Goal: Browse casually: Explore the website without a specific task or goal

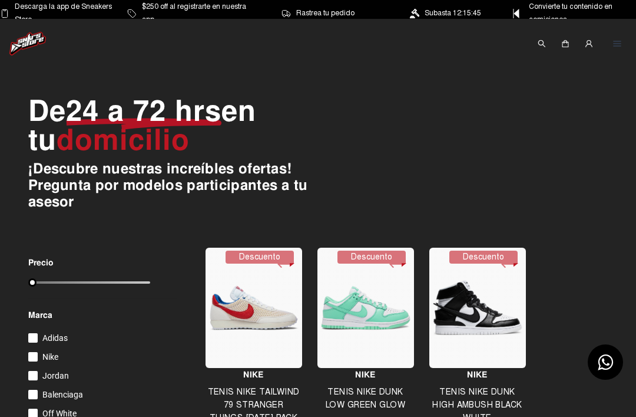
click at [36, 42] on img at bounding box center [27, 44] width 37 height 24
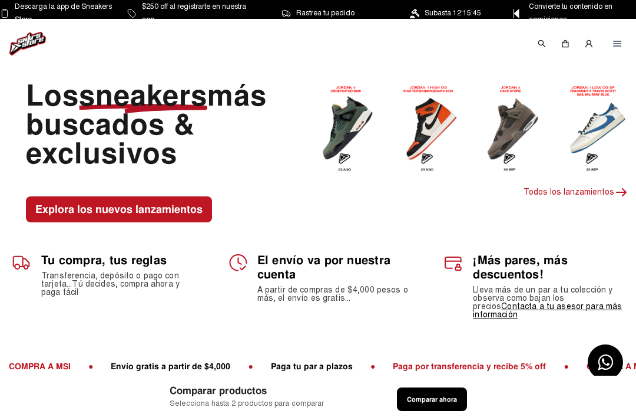
click at [157, 215] on button "Explora los nuevos lanzamientos" at bounding box center [119, 209] width 186 height 26
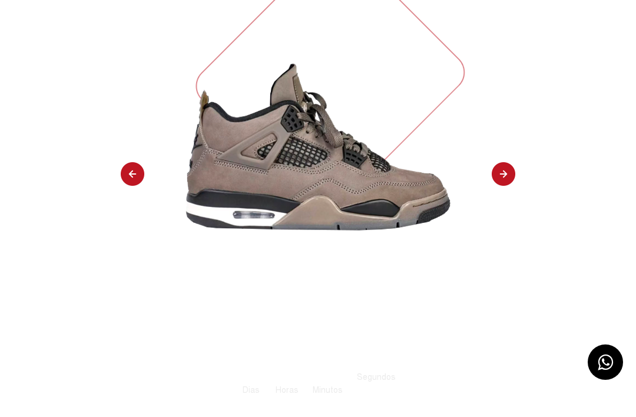
scroll to position [269, 0]
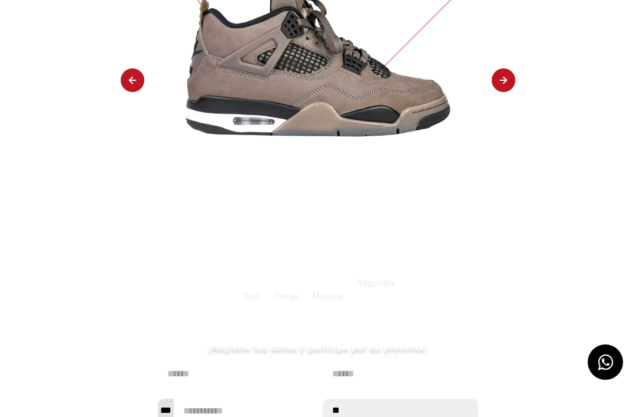
click at [511, 88] on img at bounding box center [504, 80] width 24 height 25
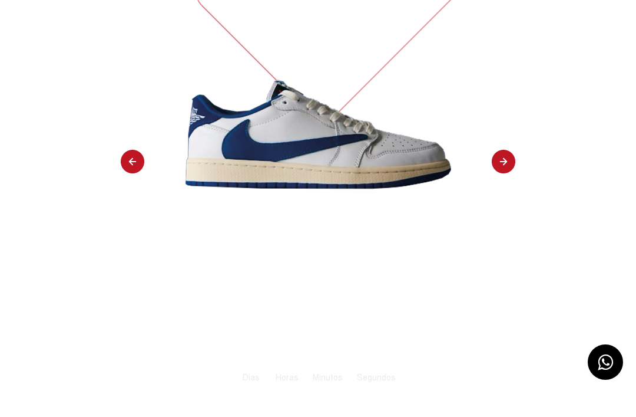
click at [511, 167] on img at bounding box center [504, 162] width 24 height 25
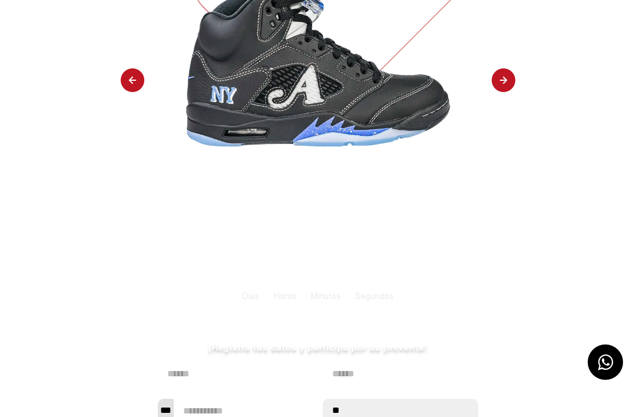
click at [137, 82] on img at bounding box center [133, 80] width 24 height 25
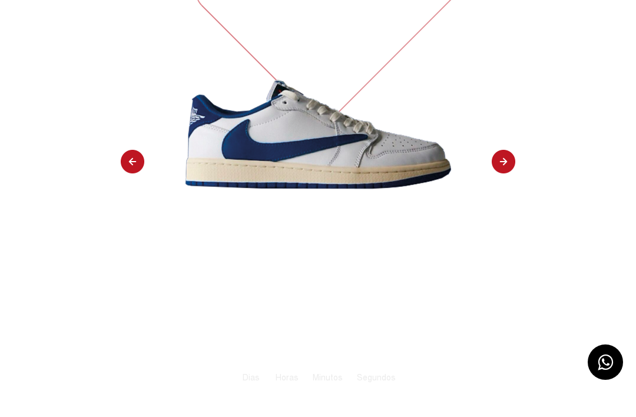
click at [510, 166] on img at bounding box center [504, 162] width 24 height 25
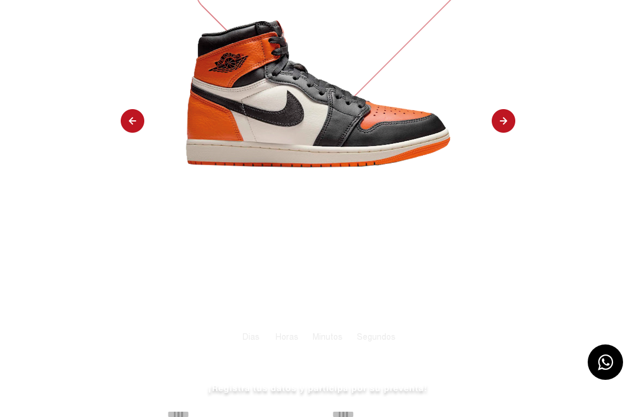
click at [505, 117] on img at bounding box center [504, 121] width 24 height 25
click at [507, 124] on img at bounding box center [504, 121] width 24 height 25
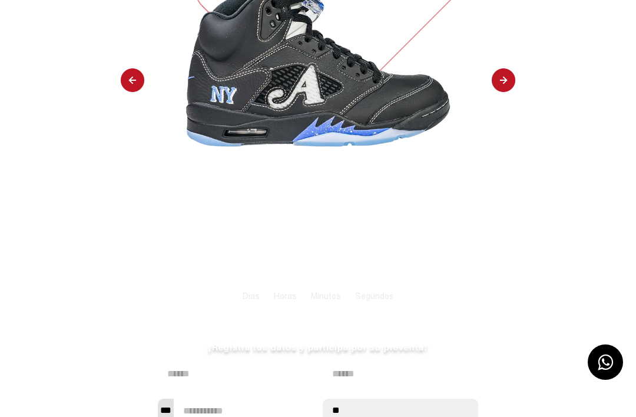
click at [504, 83] on img at bounding box center [504, 80] width 24 height 25
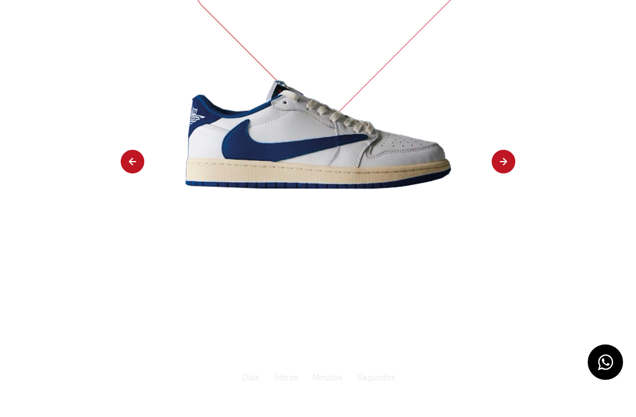
click at [504, 168] on img at bounding box center [504, 162] width 24 height 25
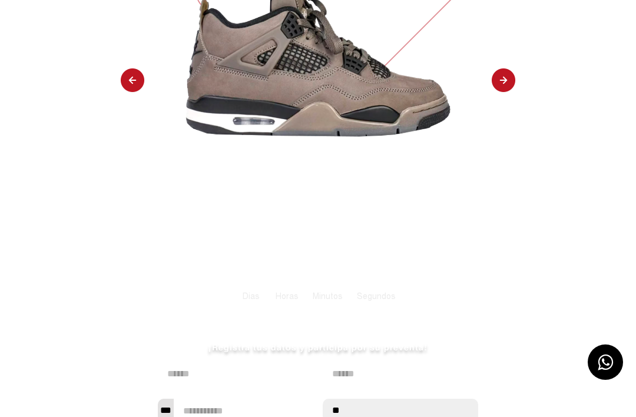
click at [510, 81] on img at bounding box center [504, 80] width 24 height 25
select select "**"
click at [455, 54] on img at bounding box center [318, 53] width 277 height 277
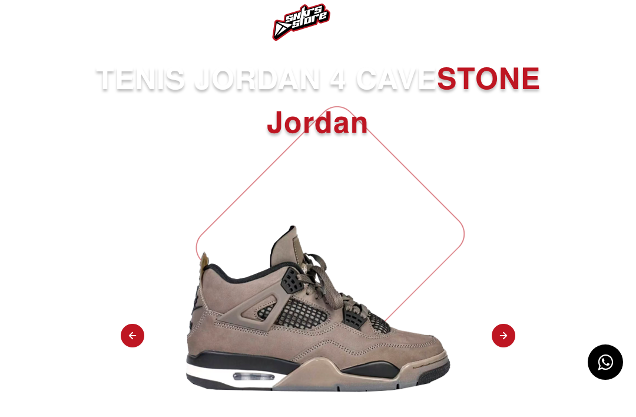
scroll to position [0, 0]
